Goal: Task Accomplishment & Management: Manage account settings

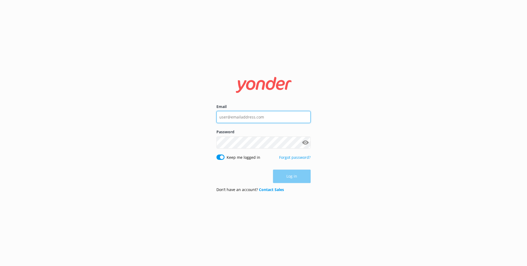
type input "[EMAIL_ADDRESS][DOMAIN_NAME]"
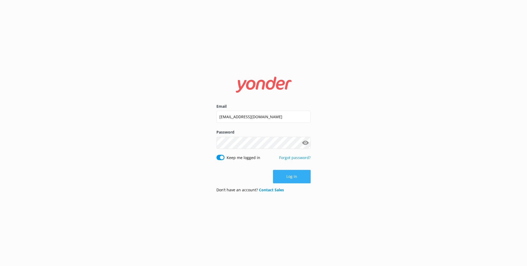
click at [277, 176] on button "Log in" at bounding box center [292, 176] width 38 height 13
